Goal: Check status: Check status

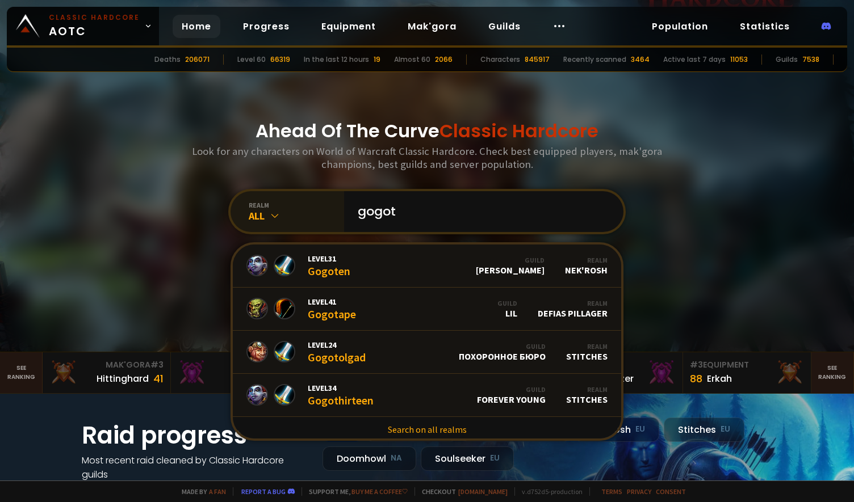
type input "gogot"
click at [270, 219] on icon at bounding box center [274, 215] width 11 height 11
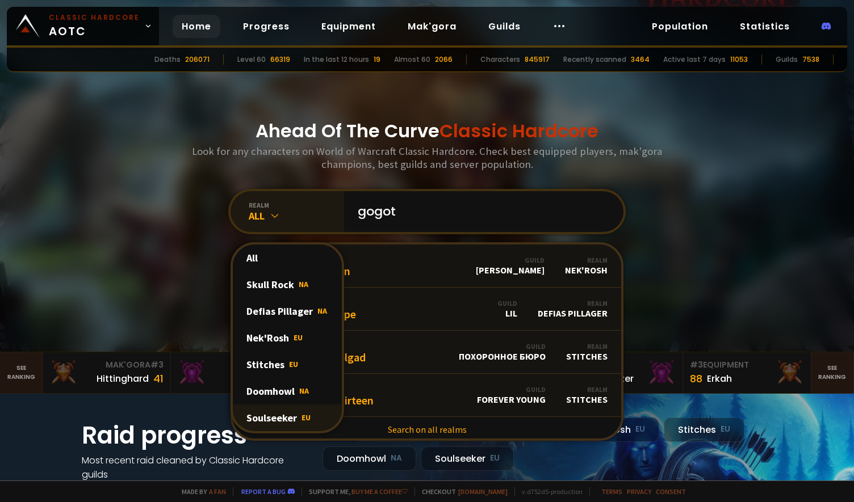
click at [270, 418] on div "Soulseeker EU" at bounding box center [287, 418] width 109 height 27
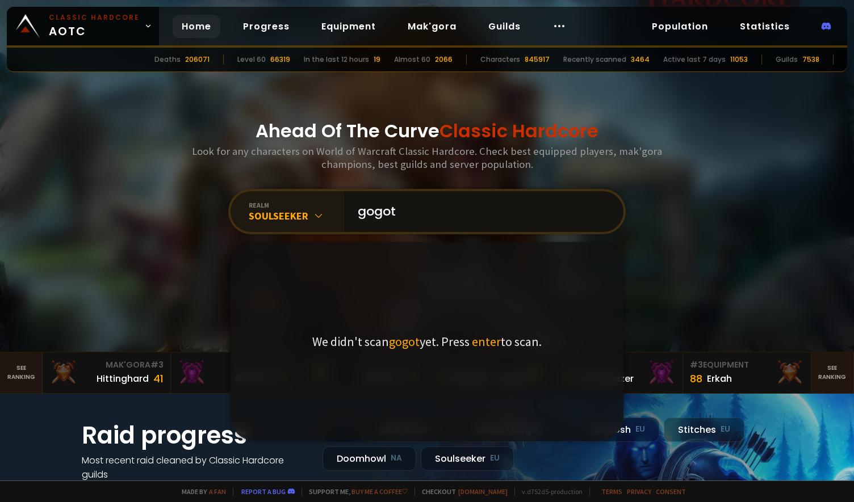
click at [413, 209] on input "gogot" at bounding box center [480, 211] width 259 height 41
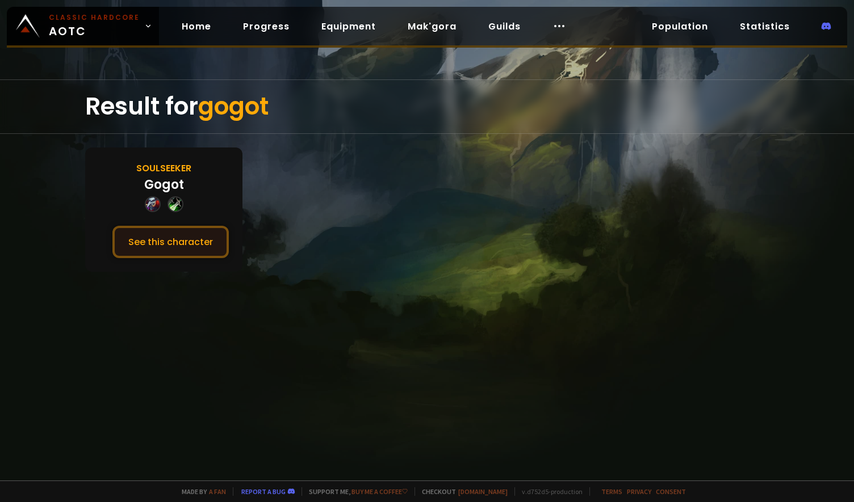
click at [176, 240] on button "See this character" at bounding box center [170, 242] width 116 height 32
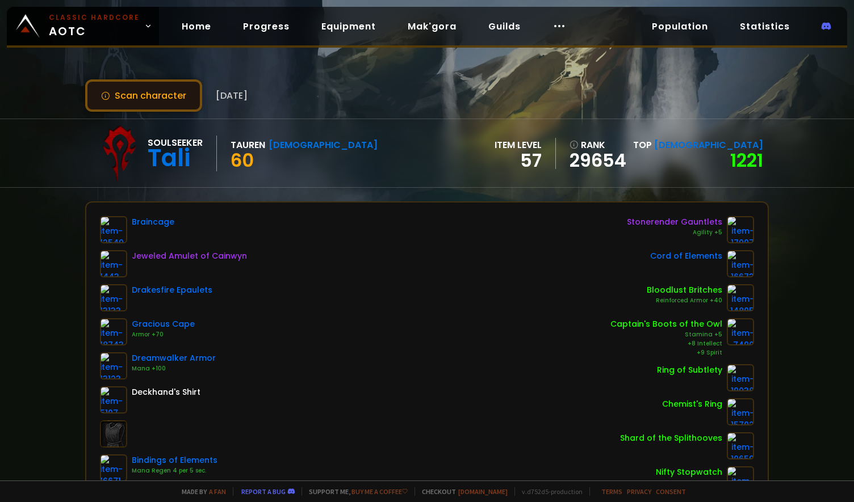
click at [130, 87] on button "Scan character" at bounding box center [143, 95] width 117 height 32
click at [139, 91] on button "Scan character" at bounding box center [143, 95] width 117 height 32
click at [95, 92] on button "Scan character" at bounding box center [143, 95] width 117 height 32
click at [140, 100] on button "Scan character" at bounding box center [143, 95] width 117 height 32
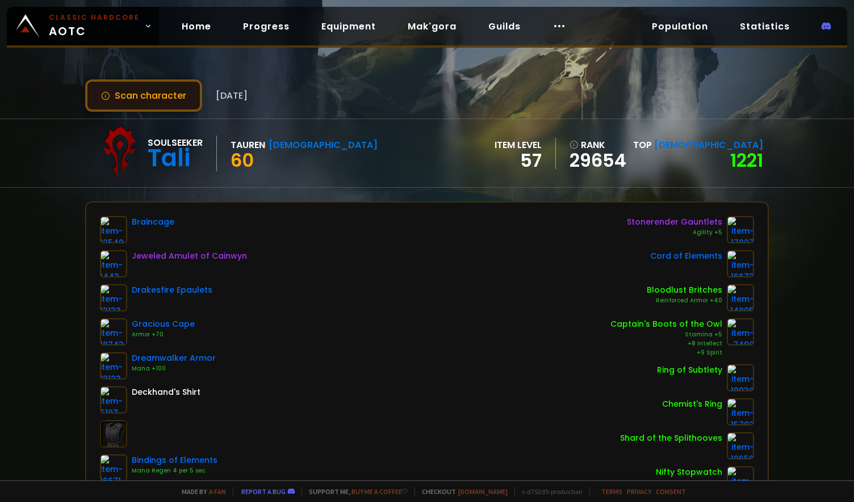
click at [133, 95] on button "Scan character" at bounding box center [143, 95] width 117 height 32
click at [148, 96] on button "Scan character" at bounding box center [143, 95] width 117 height 32
click at [136, 89] on button "Scan character" at bounding box center [143, 95] width 117 height 32
click at [147, 94] on button "Scan character" at bounding box center [143, 95] width 117 height 32
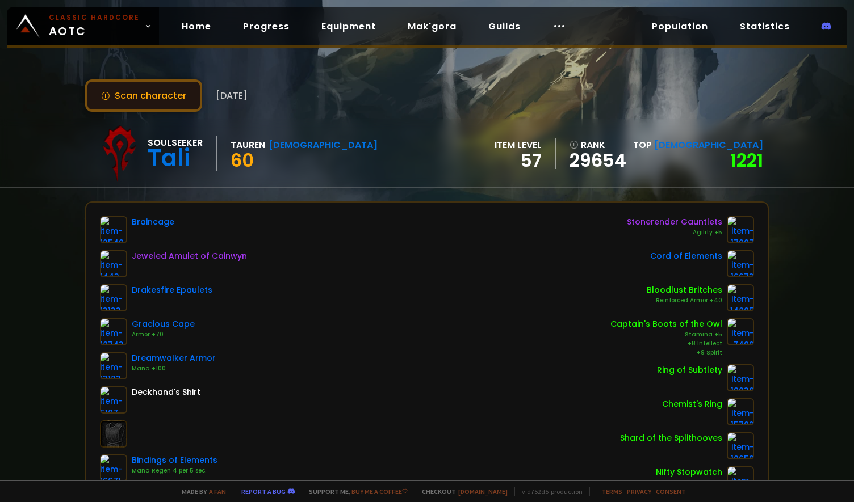
click at [147, 94] on button "Scan character" at bounding box center [143, 95] width 117 height 32
click at [156, 91] on button "Scan character" at bounding box center [143, 95] width 117 height 32
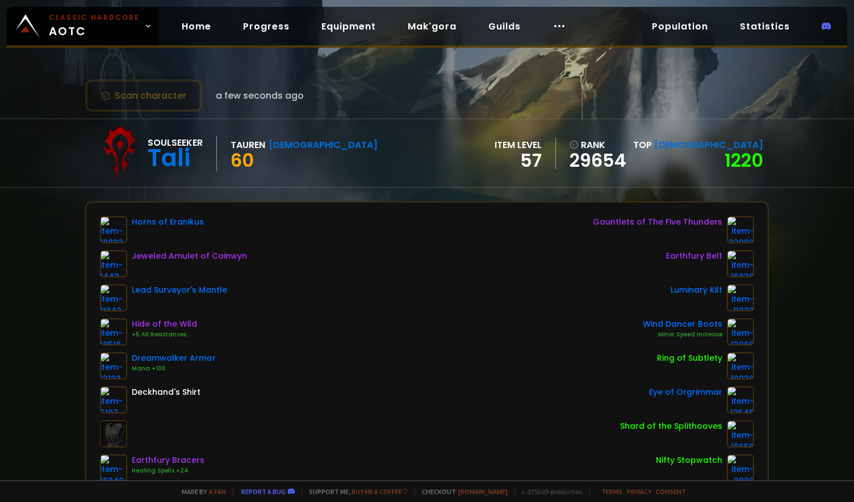
scroll to position [189, 0]
